Goal: Information Seeking & Learning: Find specific fact

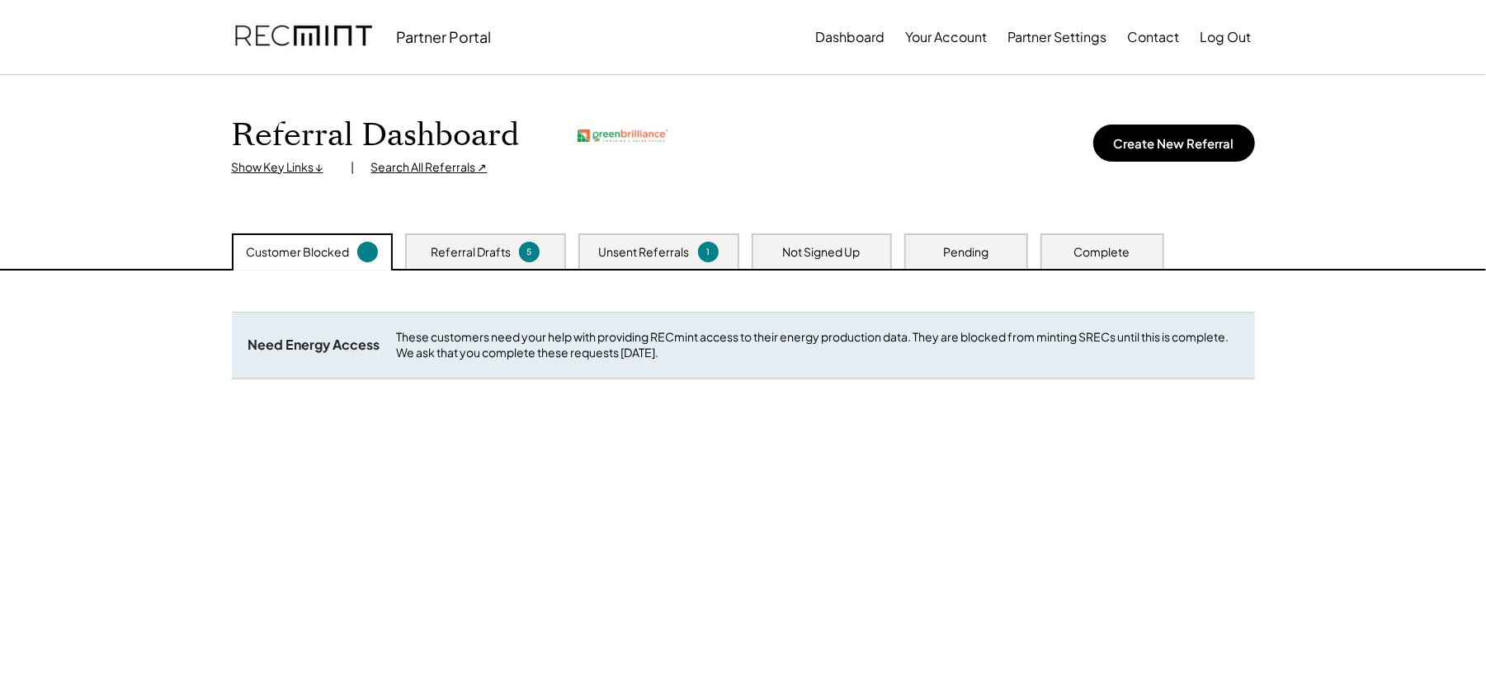
click at [399, 168] on div "Search All Referrals ↗" at bounding box center [429, 167] width 116 height 16
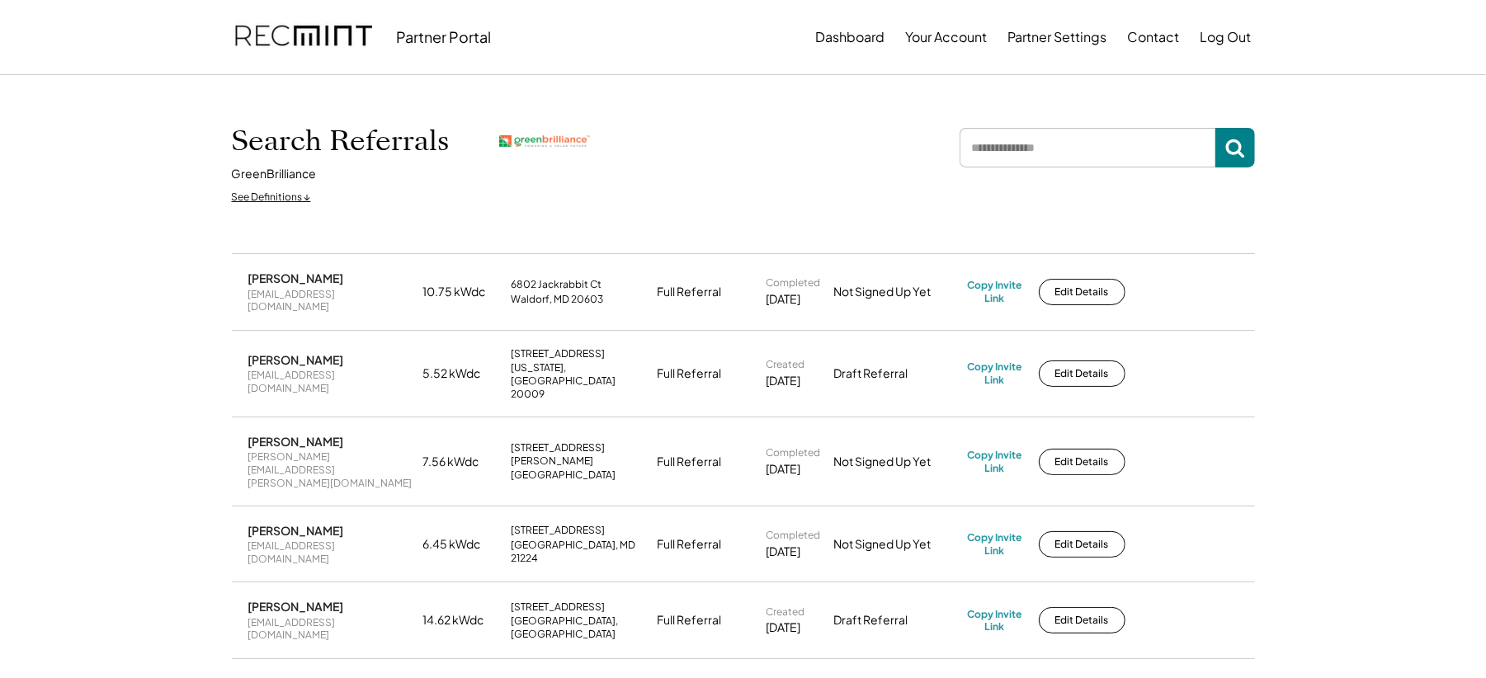
click at [278, 298] on div "ivypa@yahoo.com" at bounding box center [330, 301] width 165 height 26
copy div "ivypa@yahoo.com"
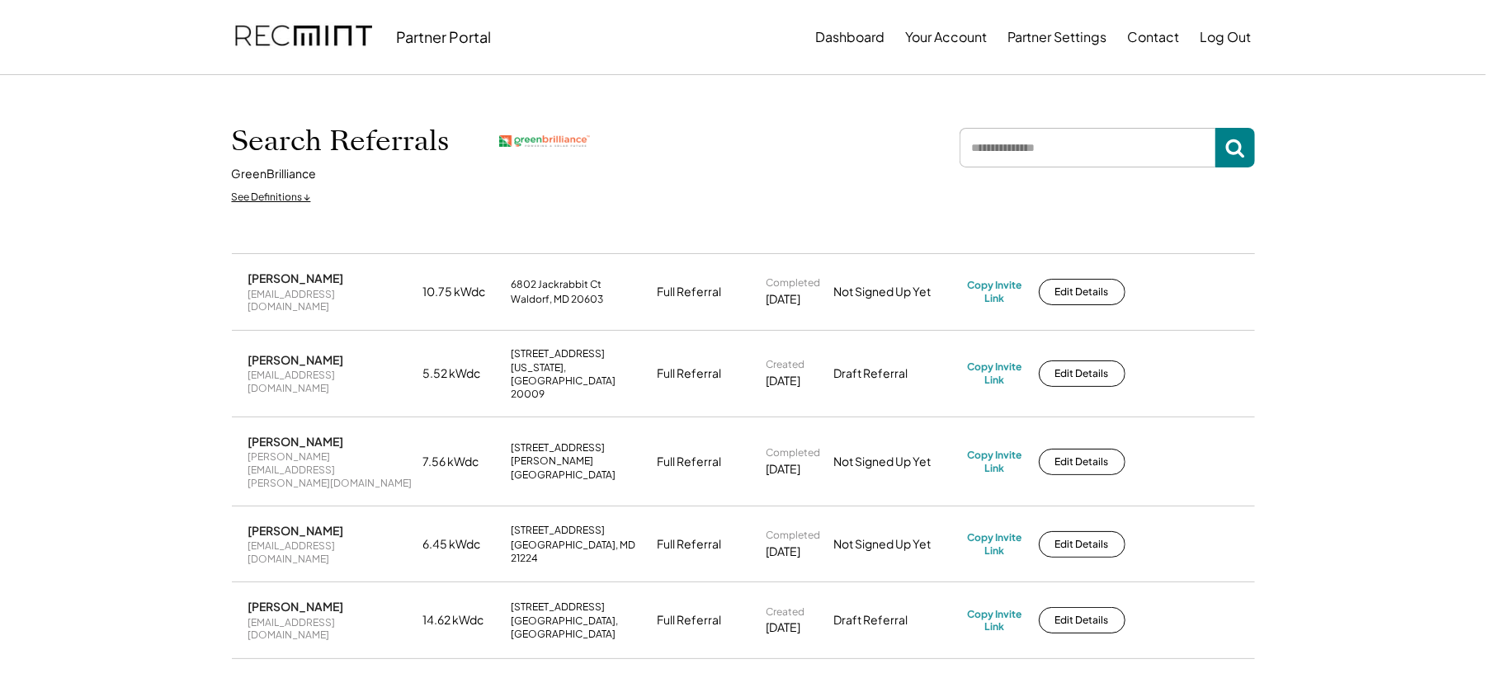
click at [1073, 155] on input "input" at bounding box center [1087, 148] width 256 height 40
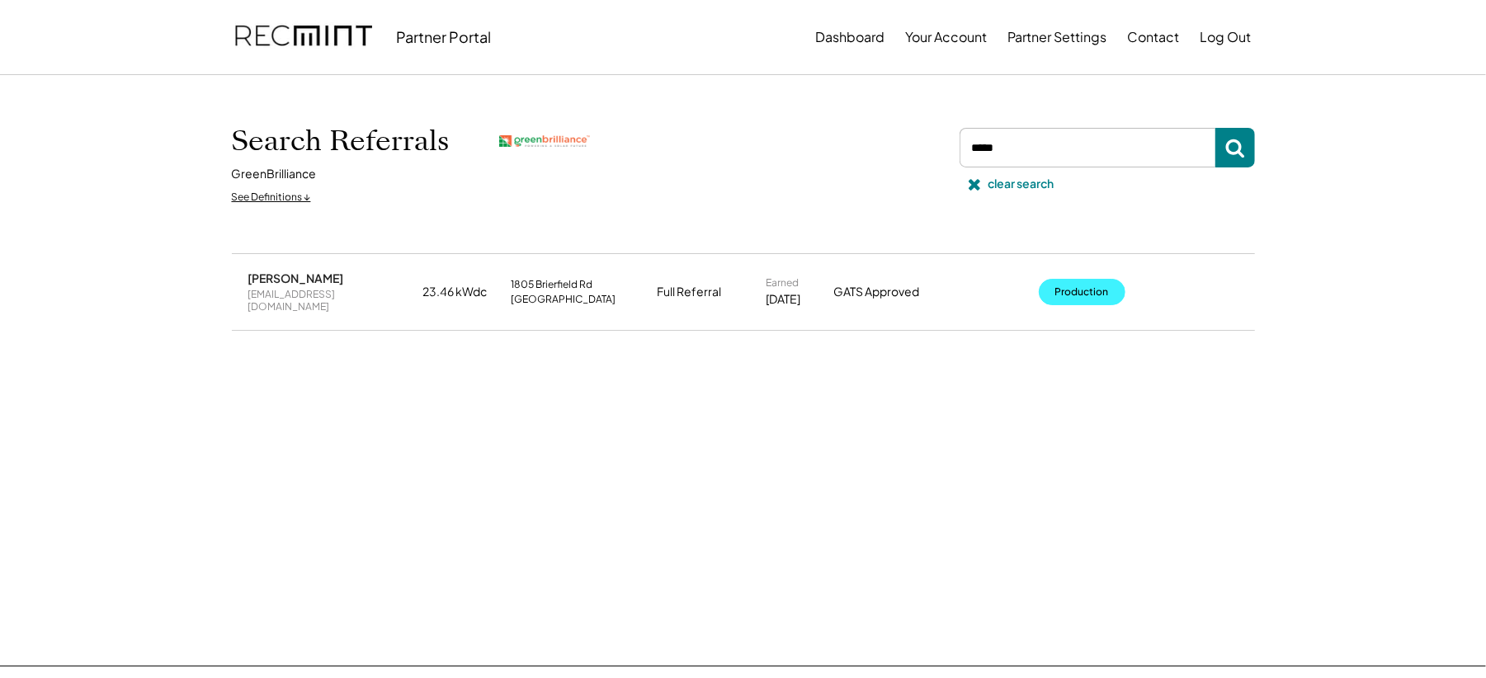
click at [1081, 295] on button "Production" at bounding box center [1082, 292] width 87 height 26
click at [1023, 150] on input "input" at bounding box center [1087, 148] width 256 height 40
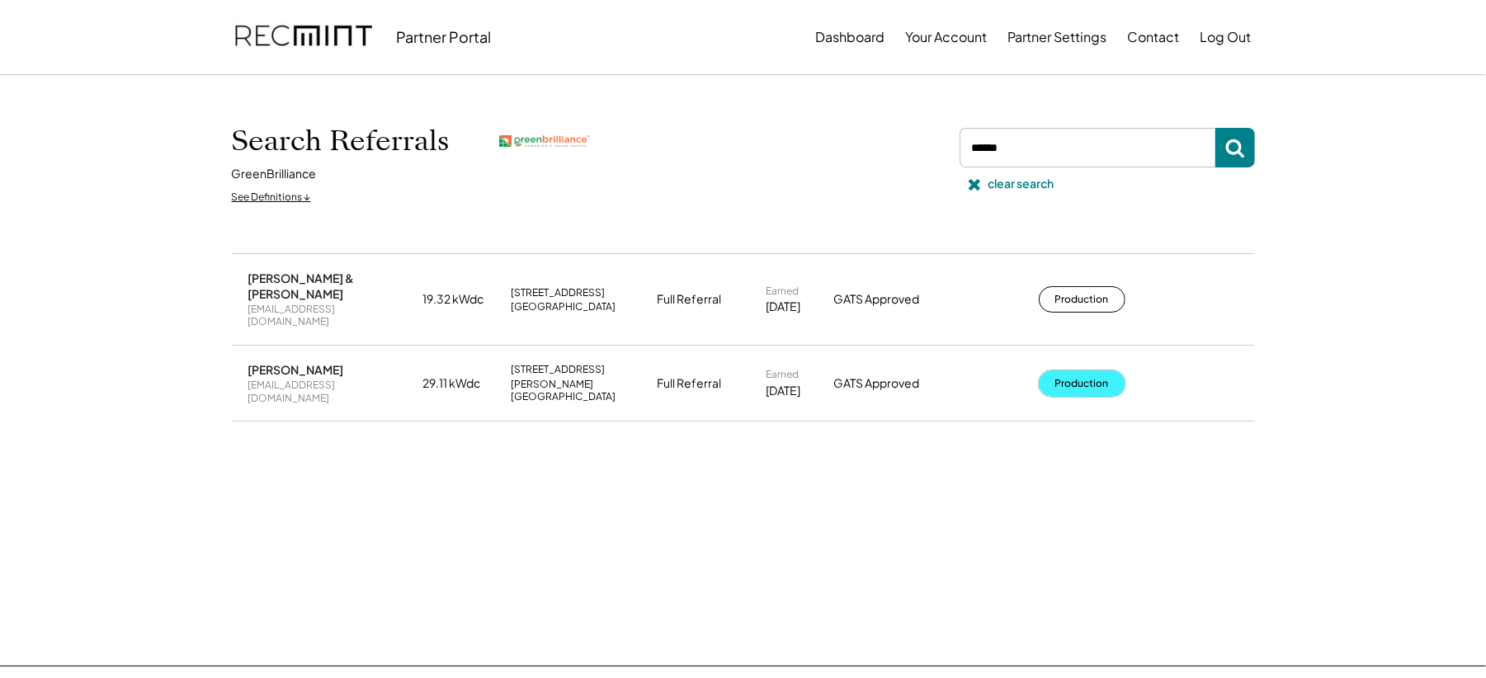
click at [1069, 370] on button "Production" at bounding box center [1082, 383] width 87 height 26
click at [1028, 149] on input "input" at bounding box center [1087, 148] width 256 height 40
type input "****"
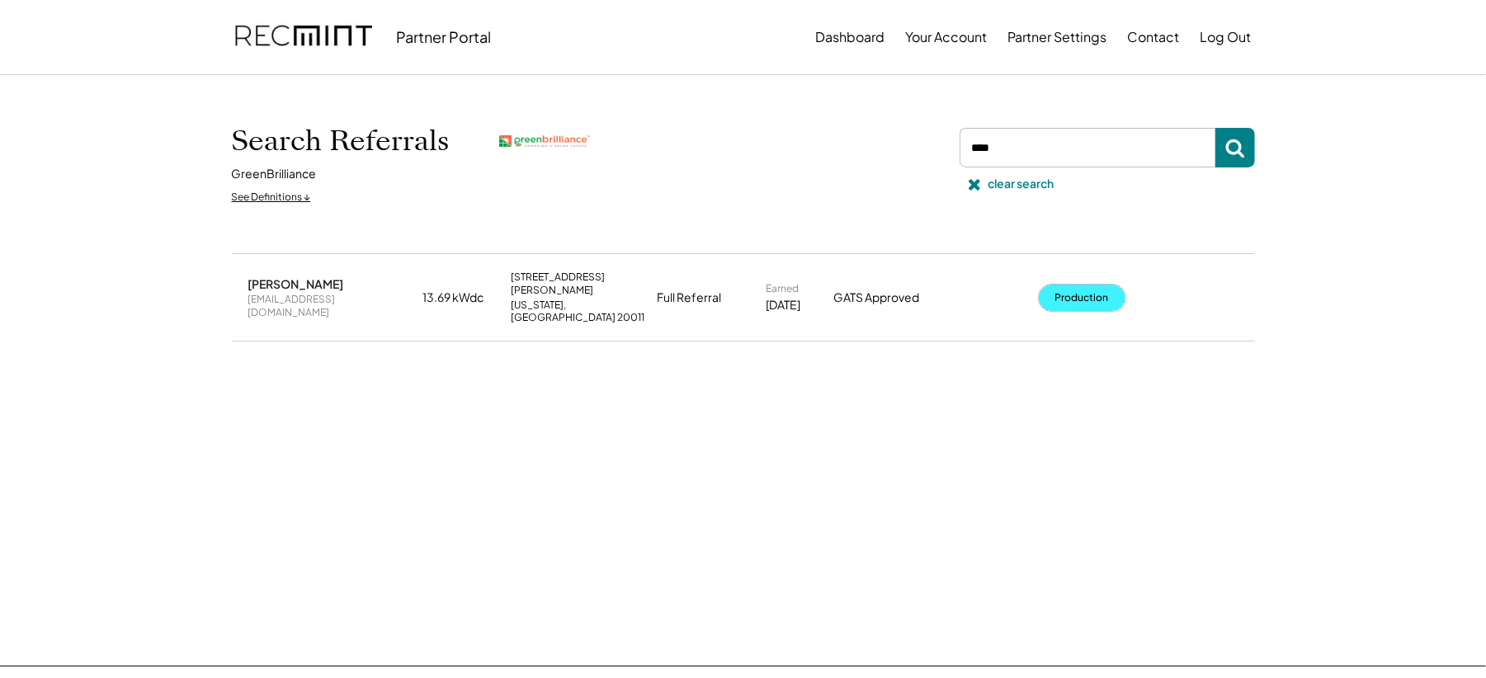
click at [1091, 285] on button "Production" at bounding box center [1082, 298] width 87 height 26
click at [993, 188] on div "clear search" at bounding box center [1021, 184] width 66 height 16
